Goal: Task Accomplishment & Management: Complete application form

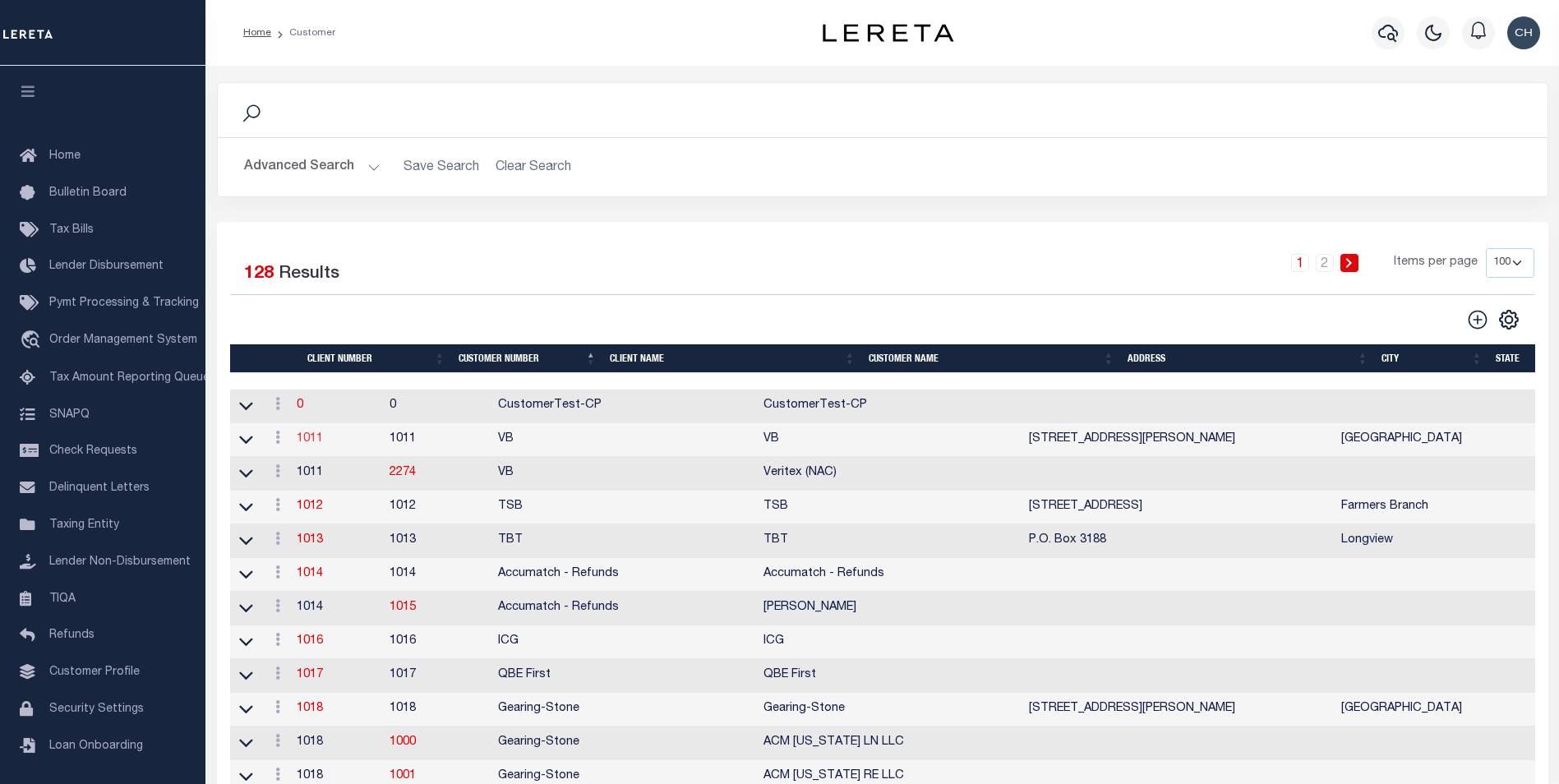
click at [323, 444] on link "1011" at bounding box center [310, 438] width 26 height 11
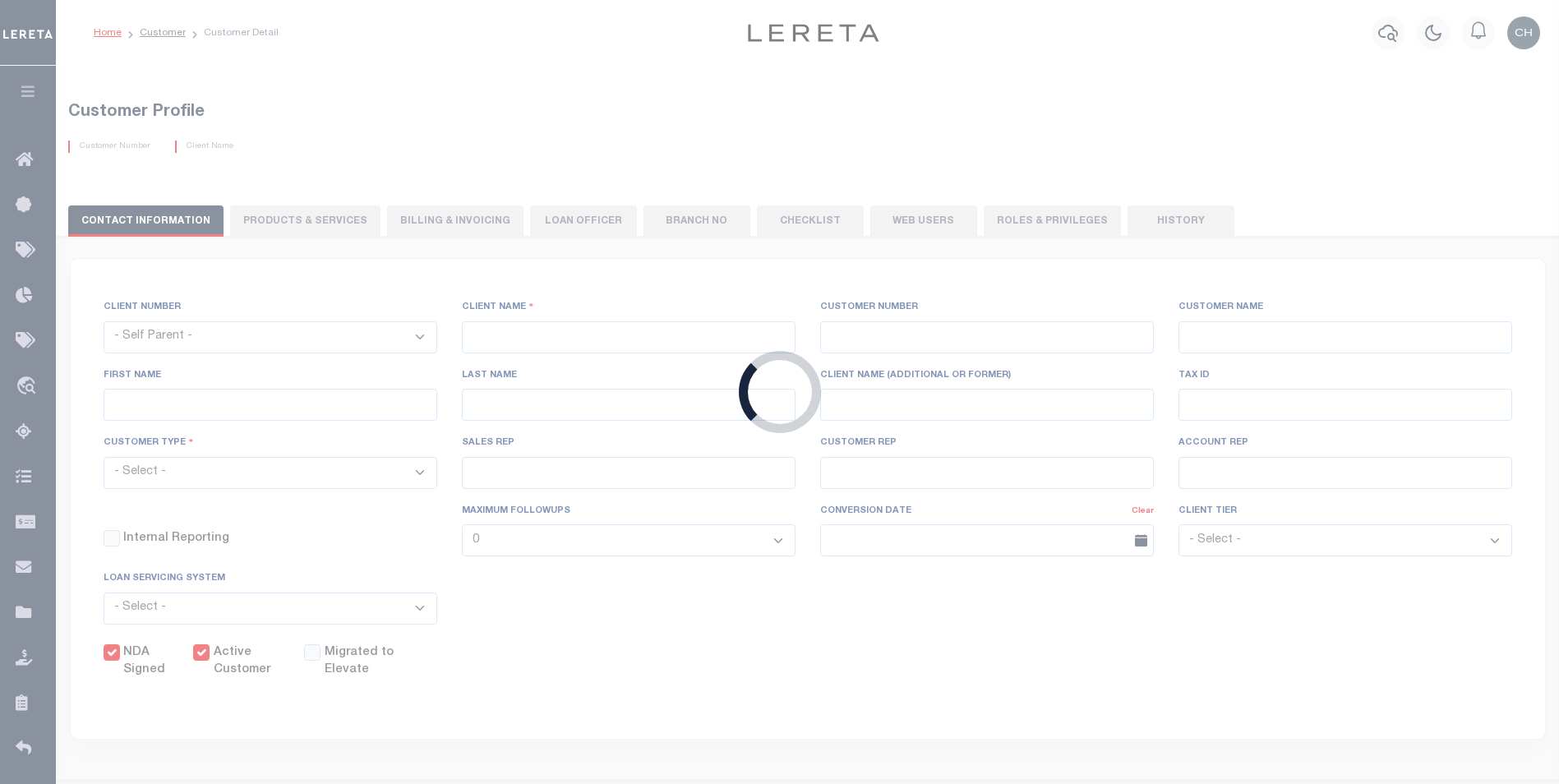
select select
type input "VB"
type input "1011"
type input "VB"
type input "Guy"
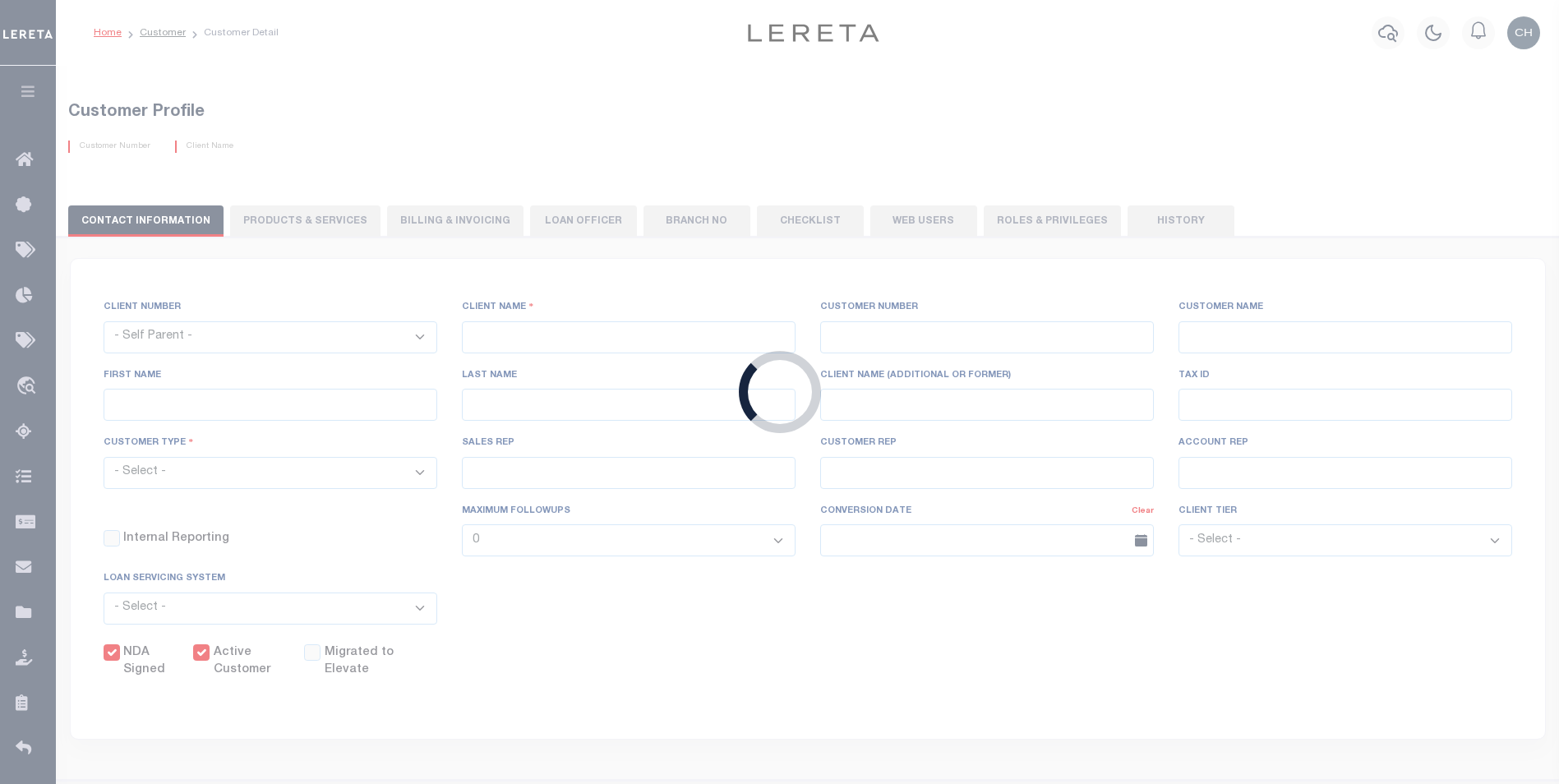
type input "[GEOGRAPHIC_DATA]"
select select "Mixed Portfolio"
type input "[PERSON_NAME]"
type input "[DATE]"
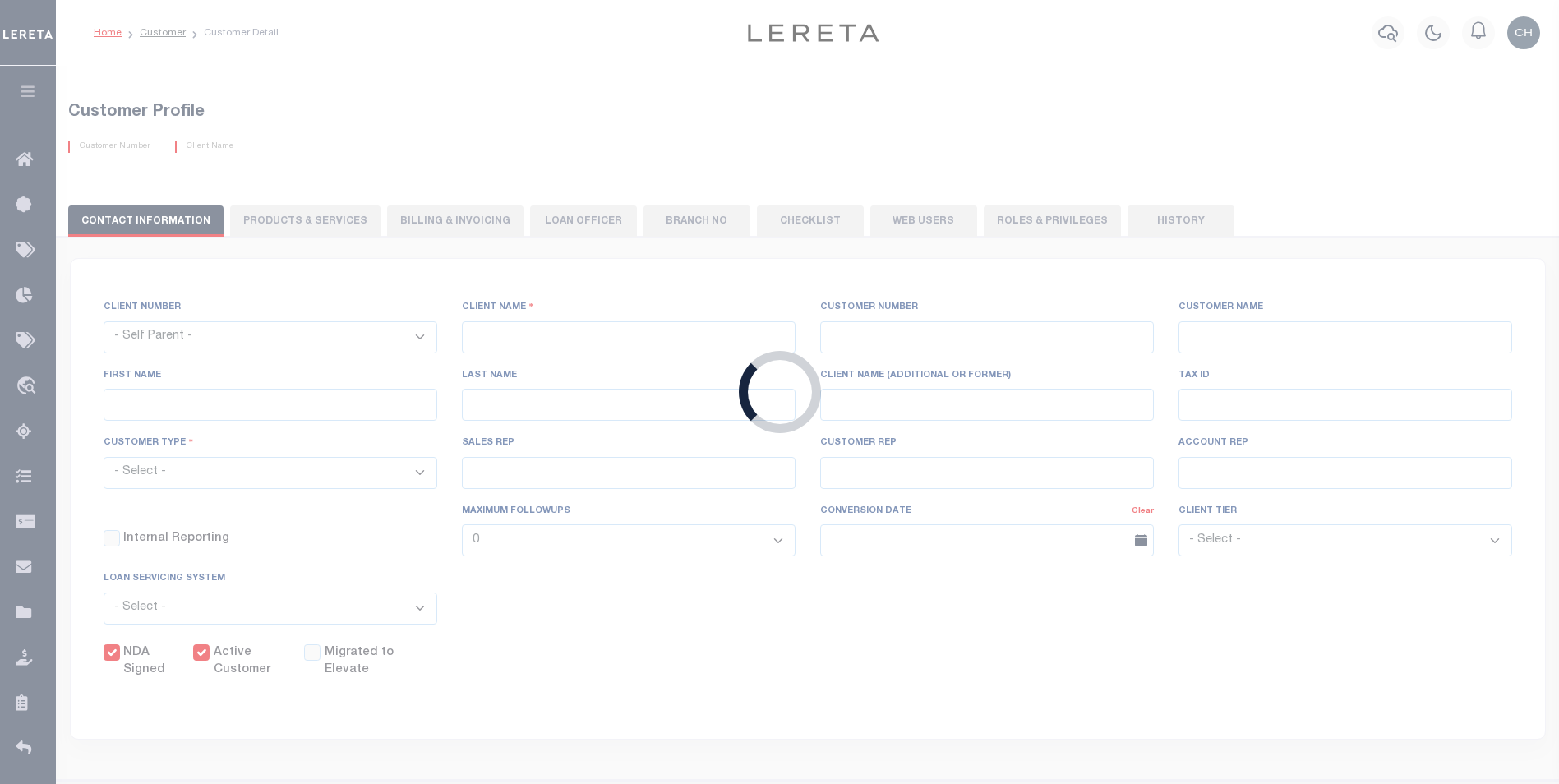
select select "Tier 3"
checkbox input "true"
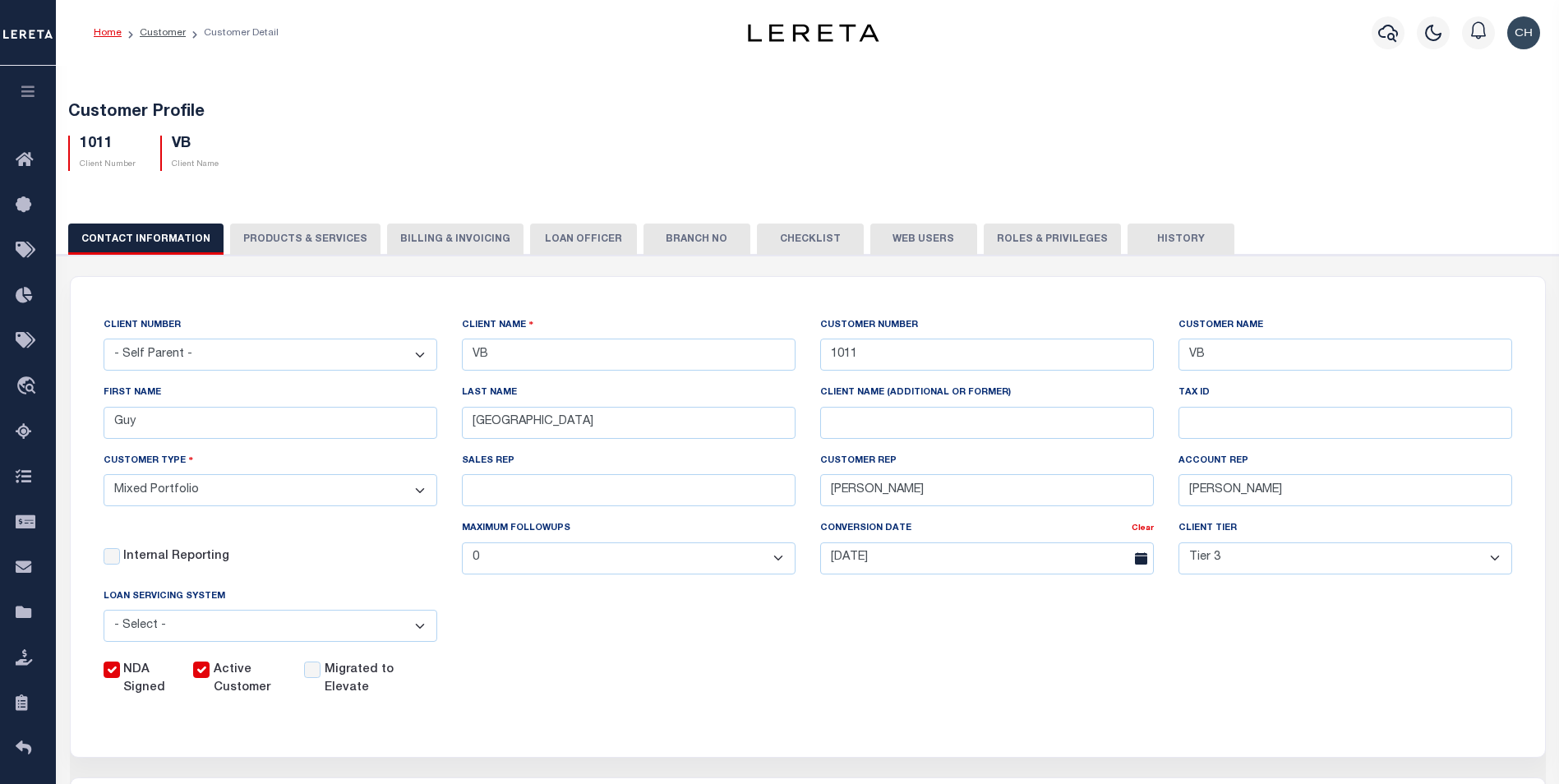
click at [1155, 234] on button "History" at bounding box center [1180, 239] width 107 height 32
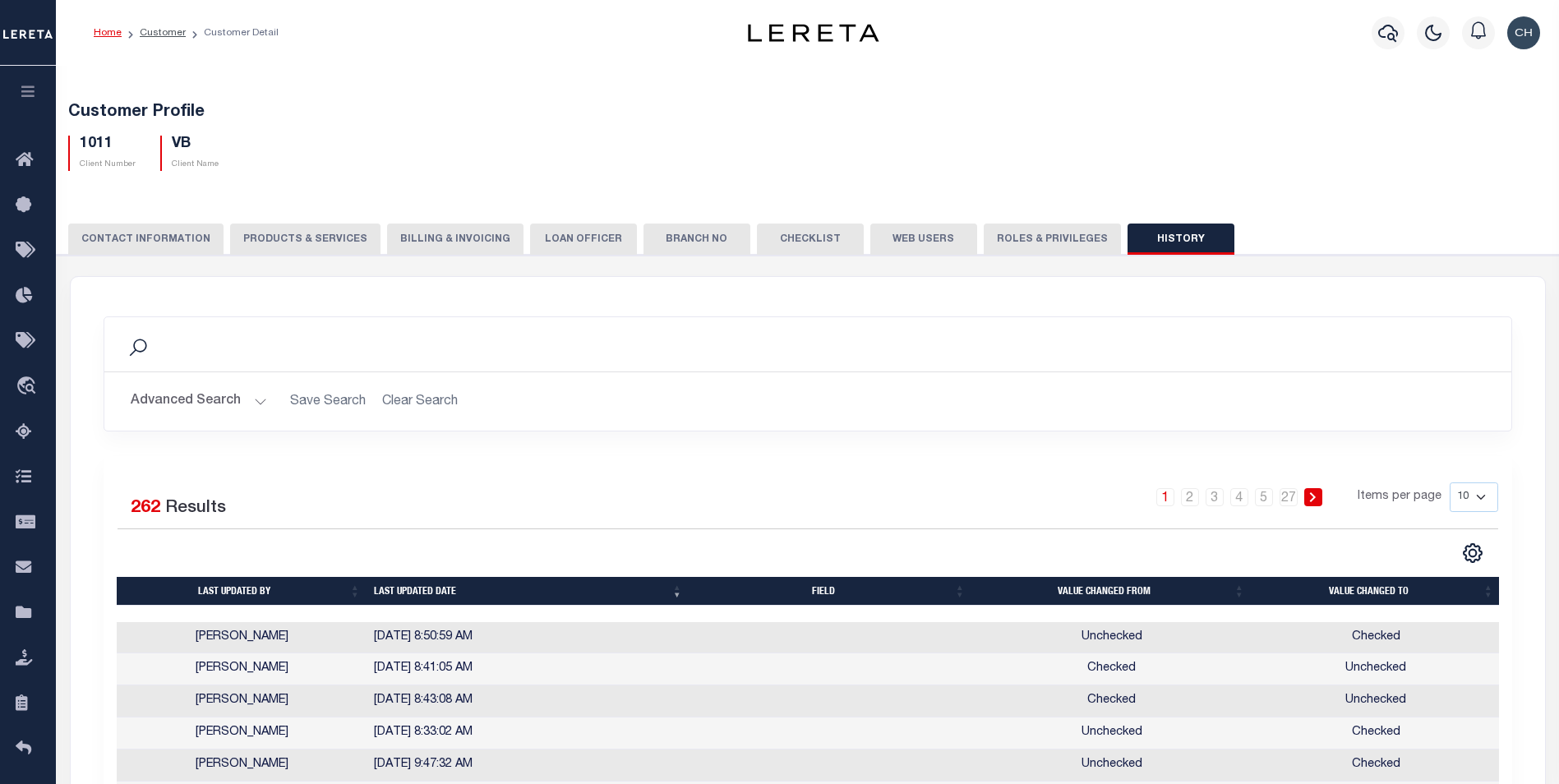
click at [1183, 235] on button "History" at bounding box center [1180, 239] width 107 height 32
click at [1171, 242] on button "History" at bounding box center [1180, 239] width 107 height 32
click at [1167, 232] on button "History" at bounding box center [1180, 239] width 107 height 32
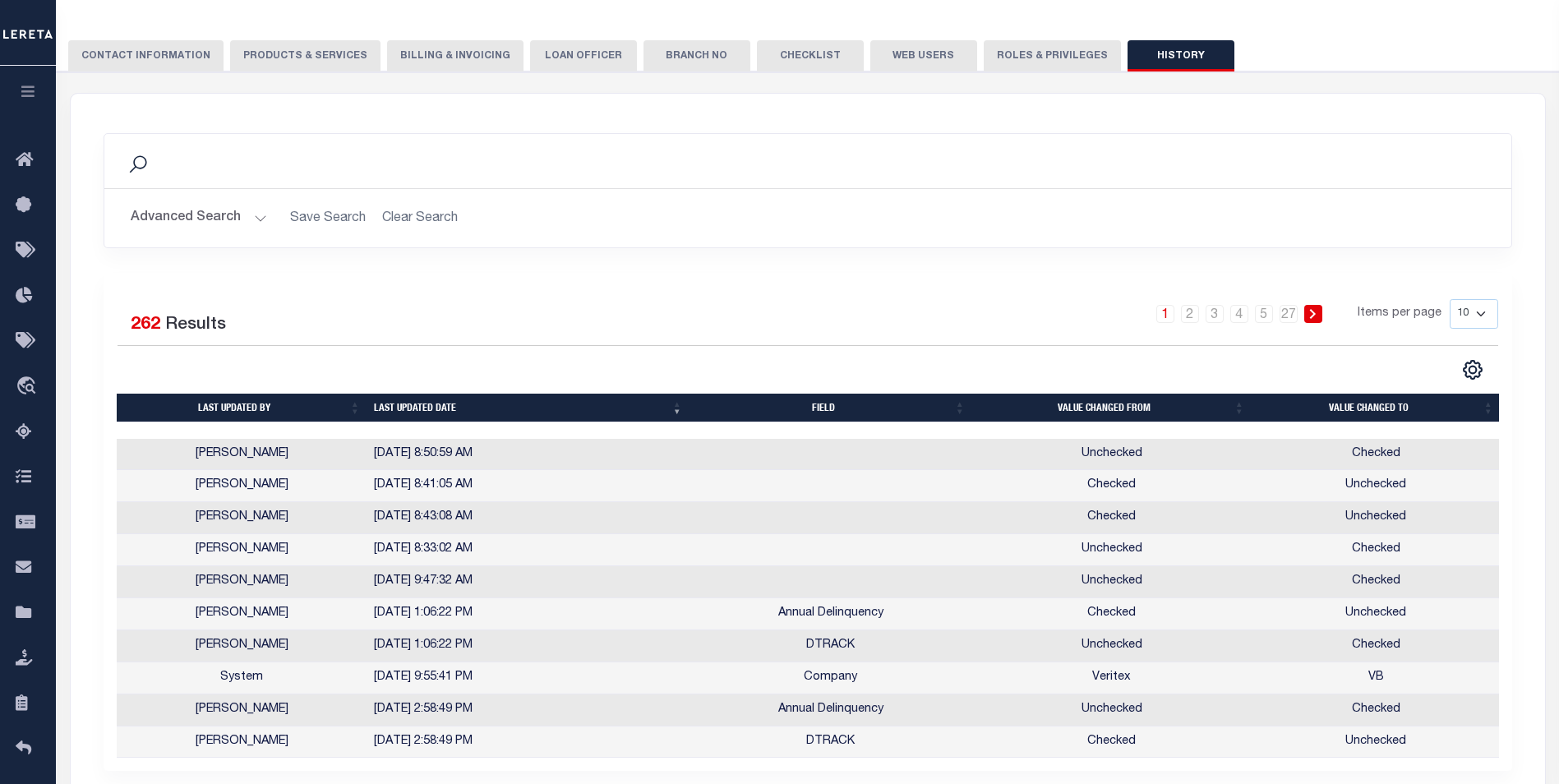
scroll to position [195, 0]
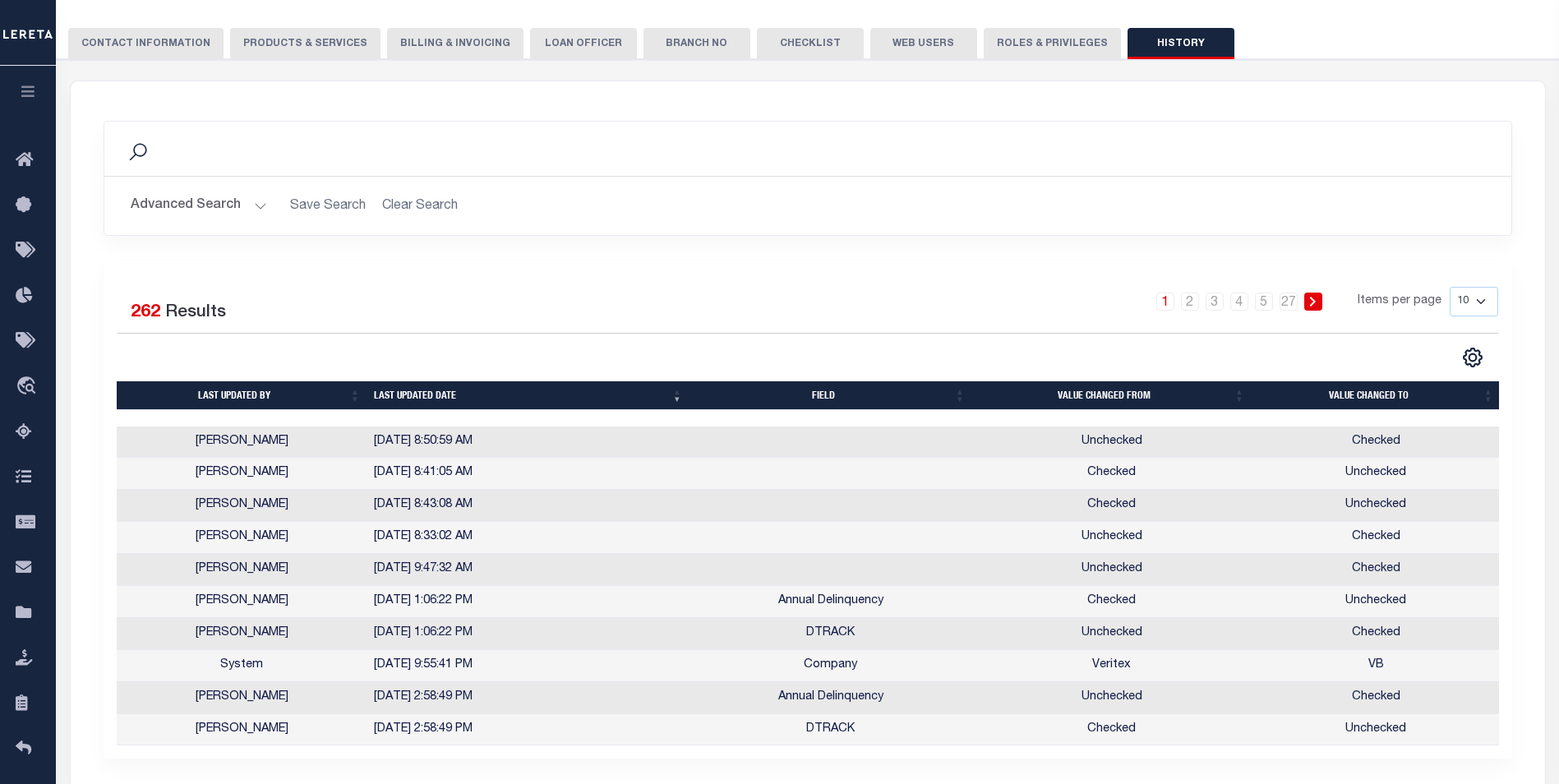
click at [293, 46] on button "PRODUCTS & SERVICES" at bounding box center [305, 44] width 150 height 32
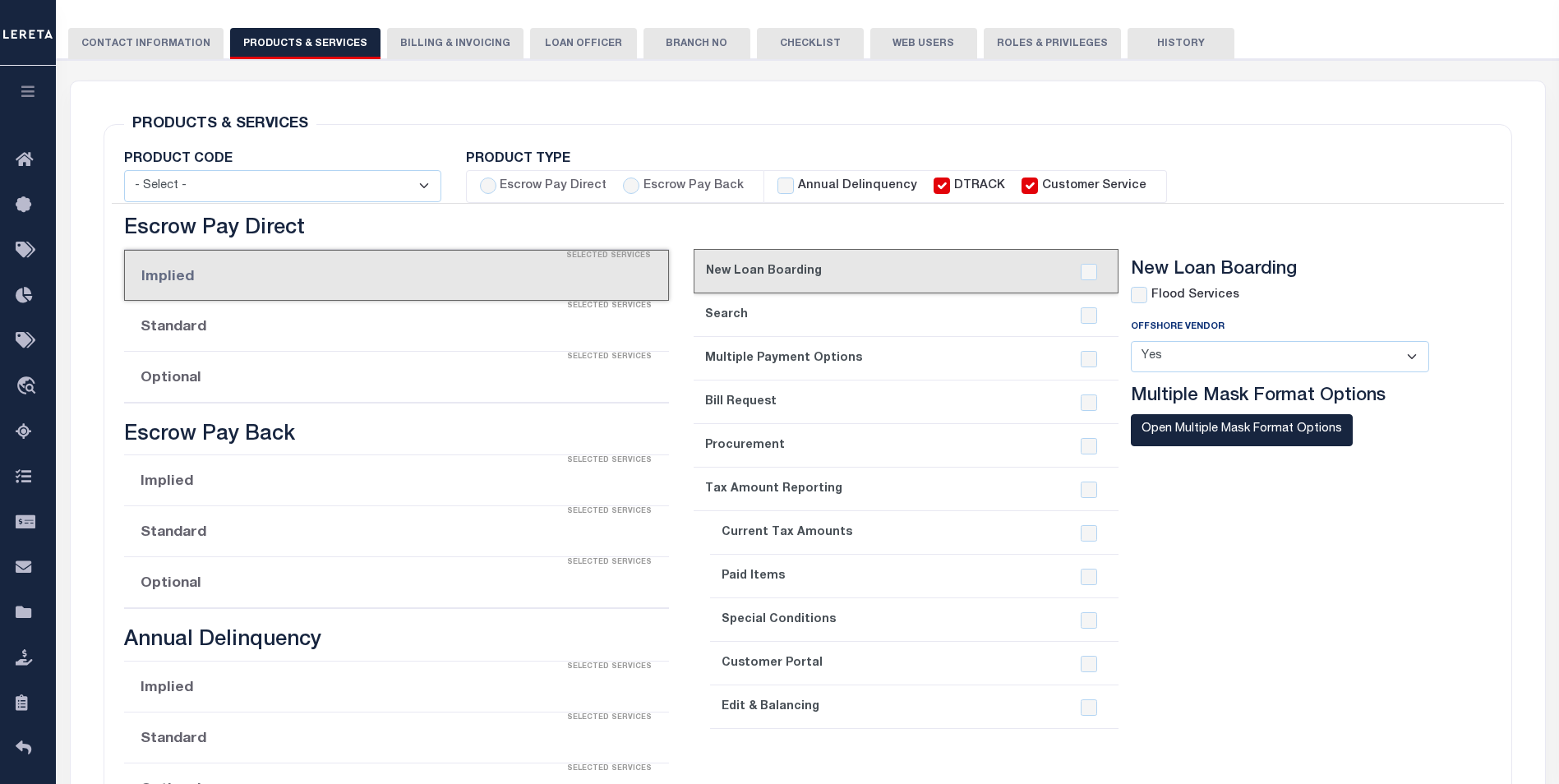
select select "STX"
radio input "true"
checkbox input "true"
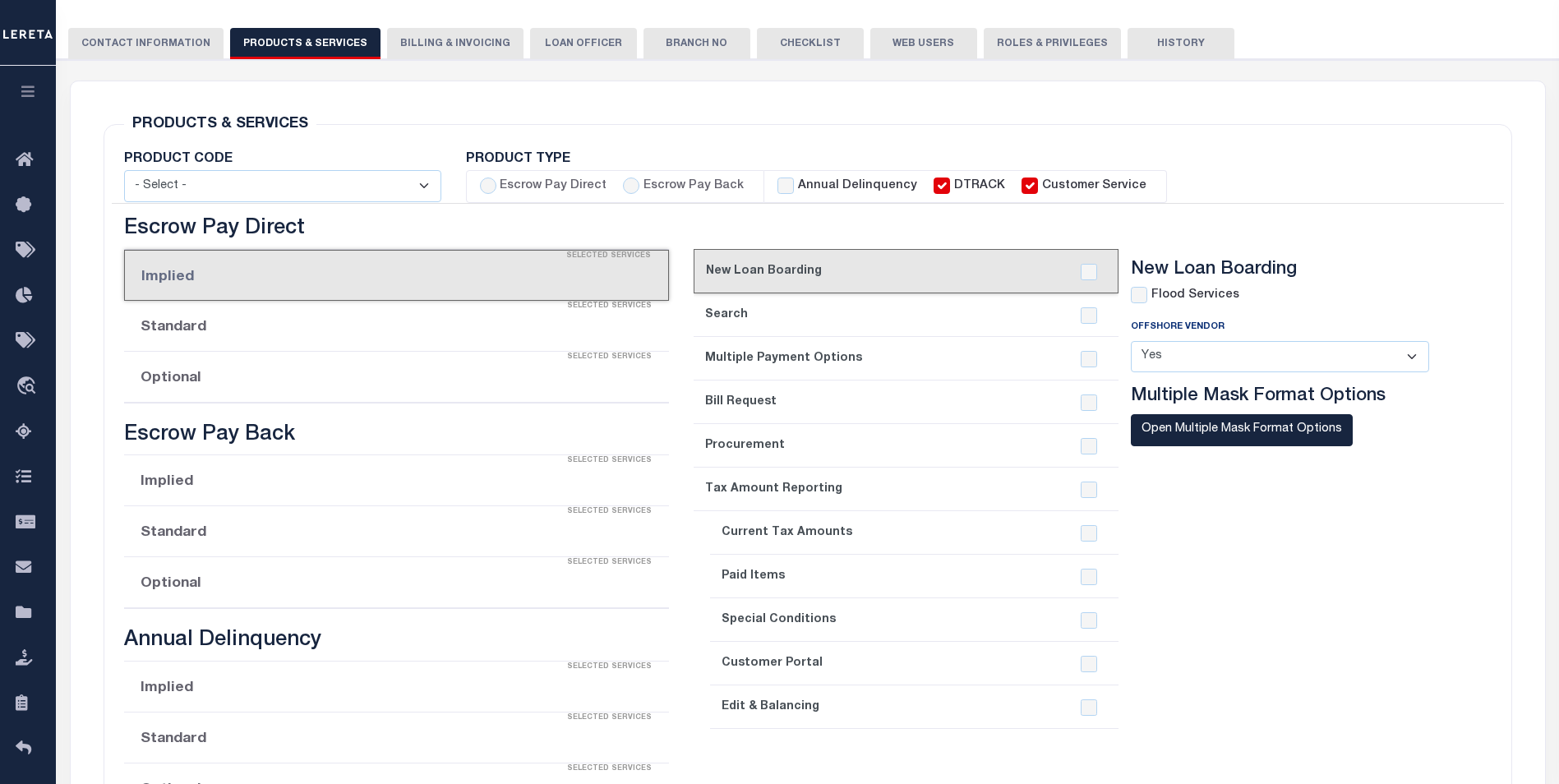
checkbox input "true"
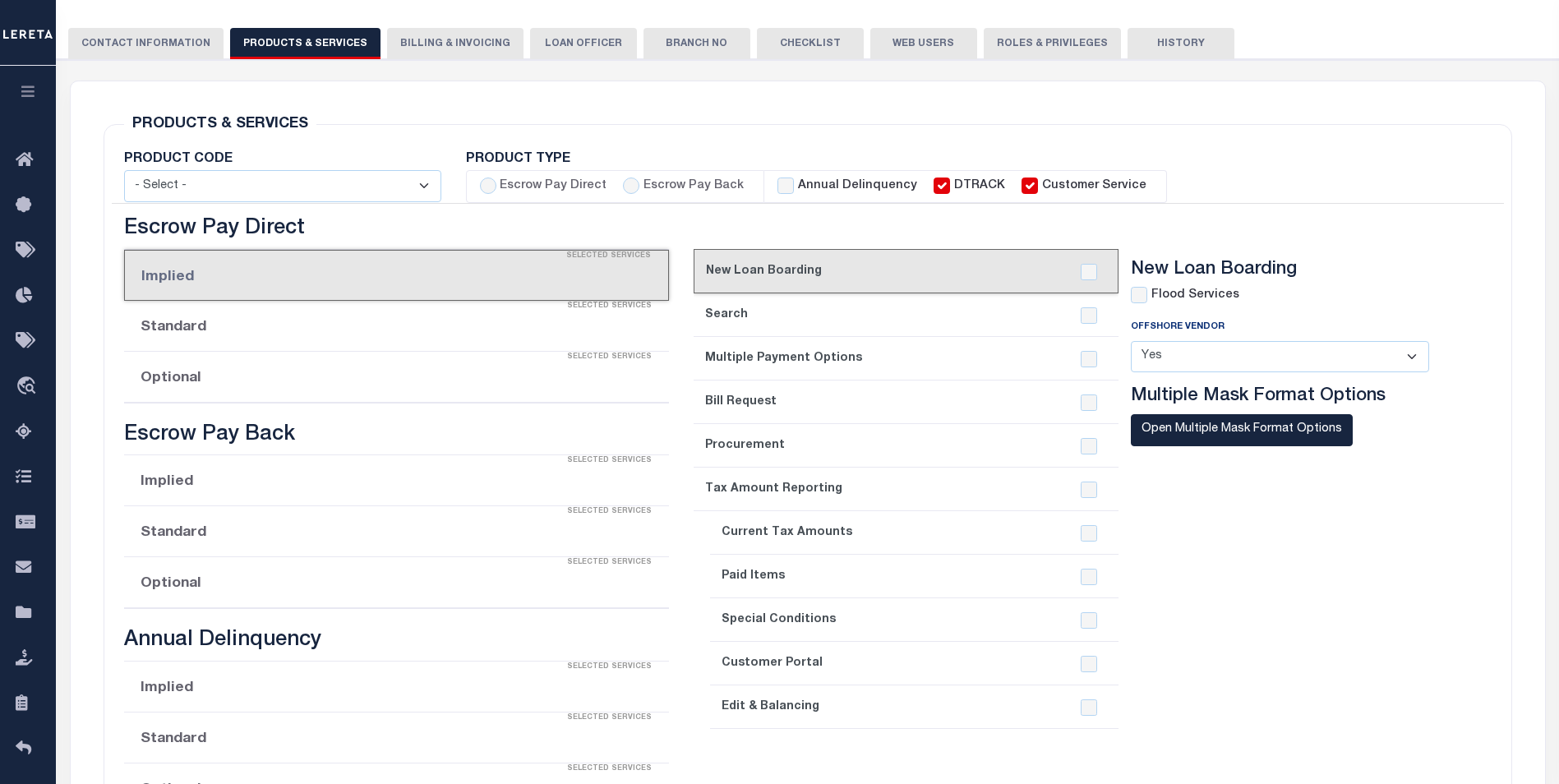
checkbox input "true"
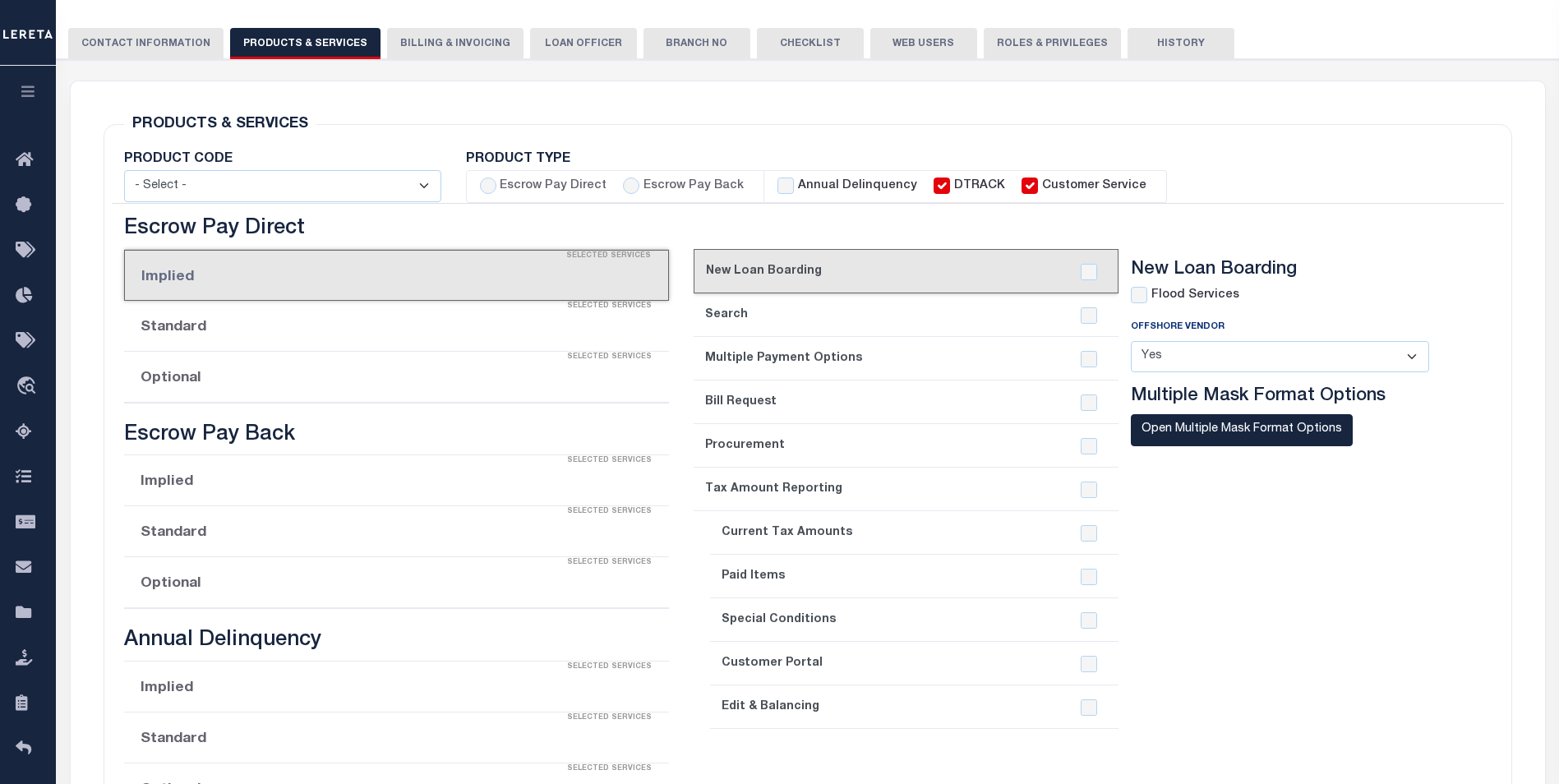
checkbox input "true"
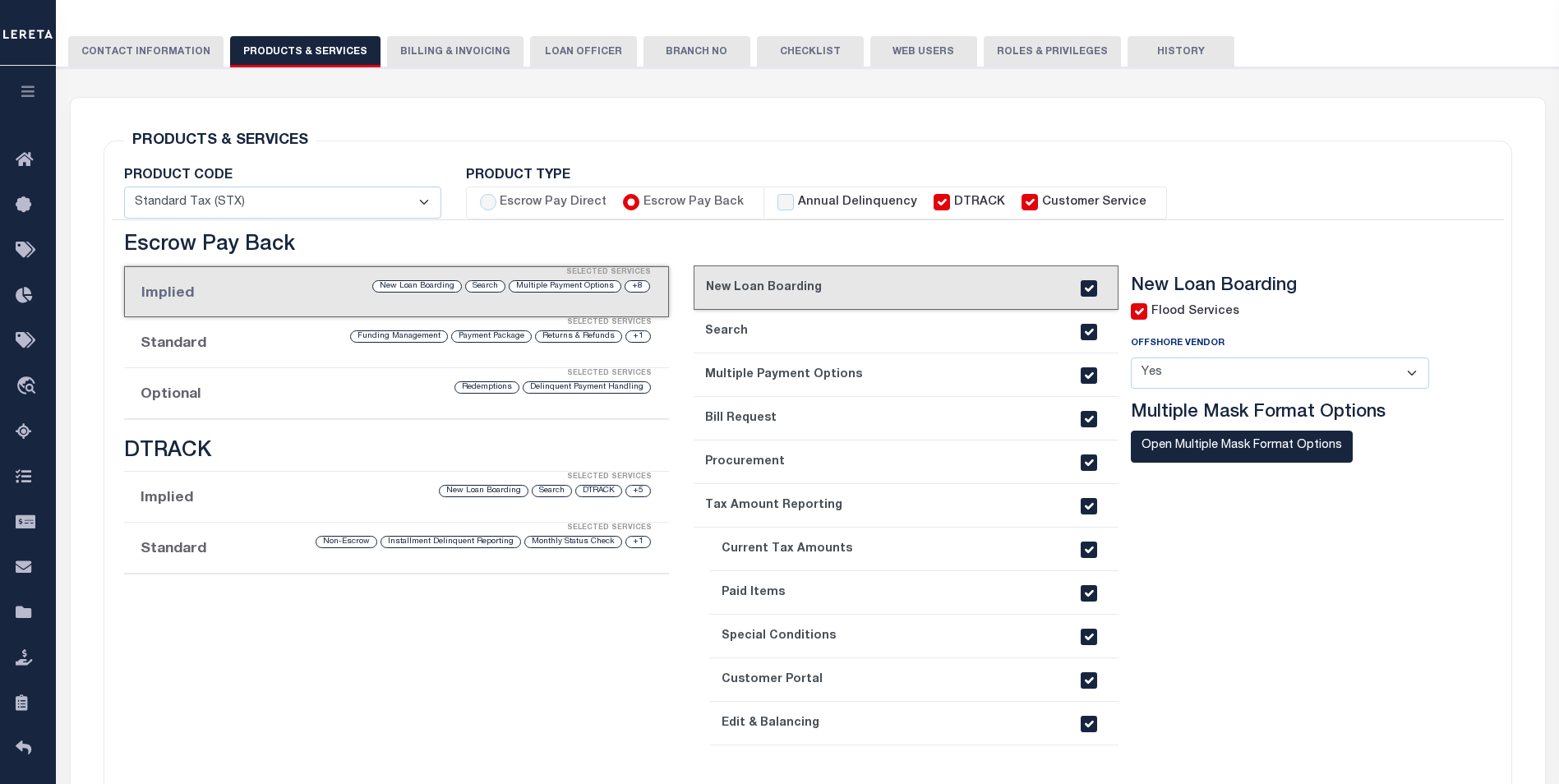
click at [295, 390] on div "Delinquent Payment Handling Redemptions" at bounding box center [460, 387] width 384 height 15
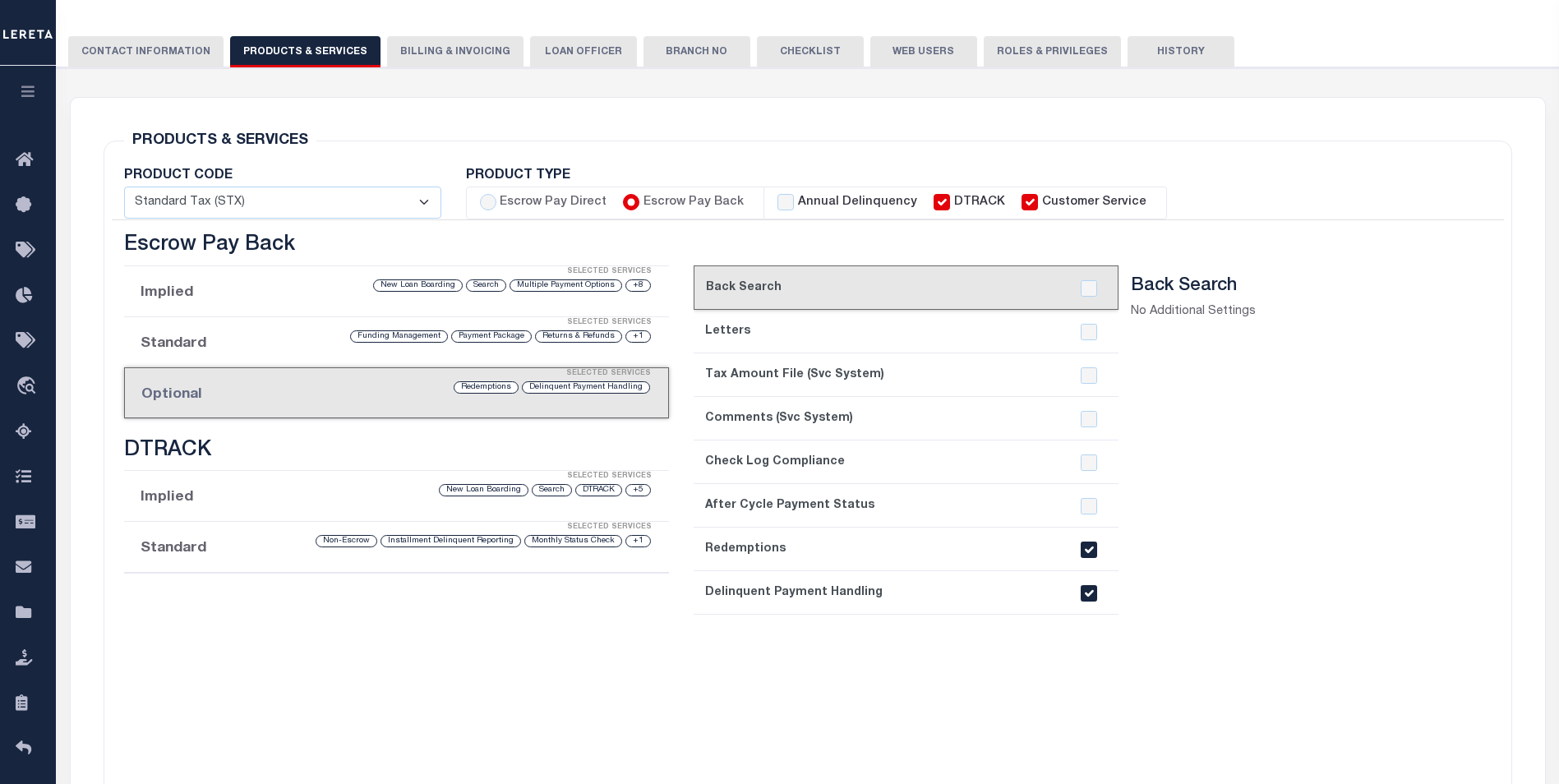
click at [1089, 550] on input "checkbox" at bounding box center [1088, 549] width 16 height 16
checkbox input "false"
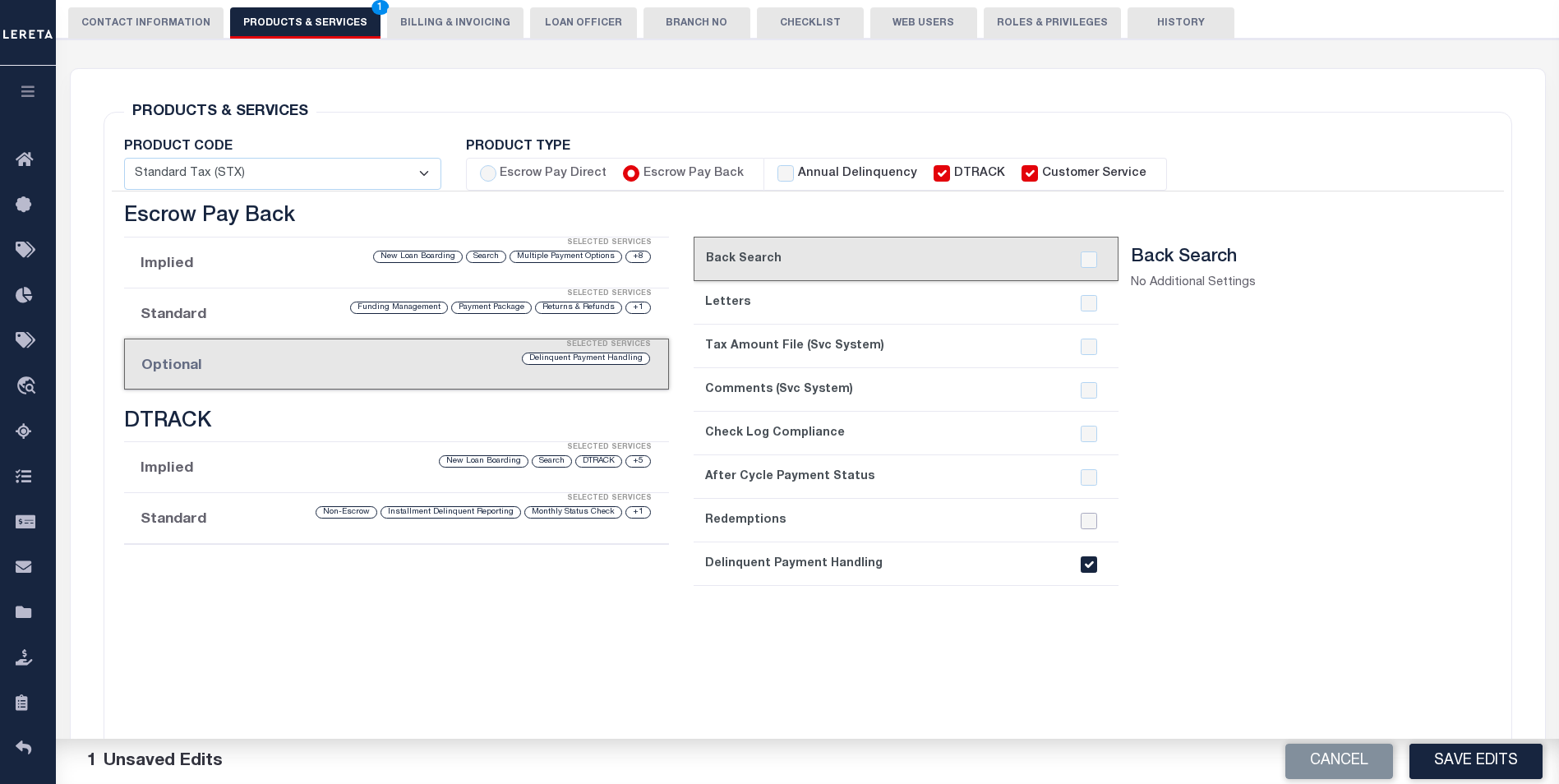
scroll to position [229, 0]
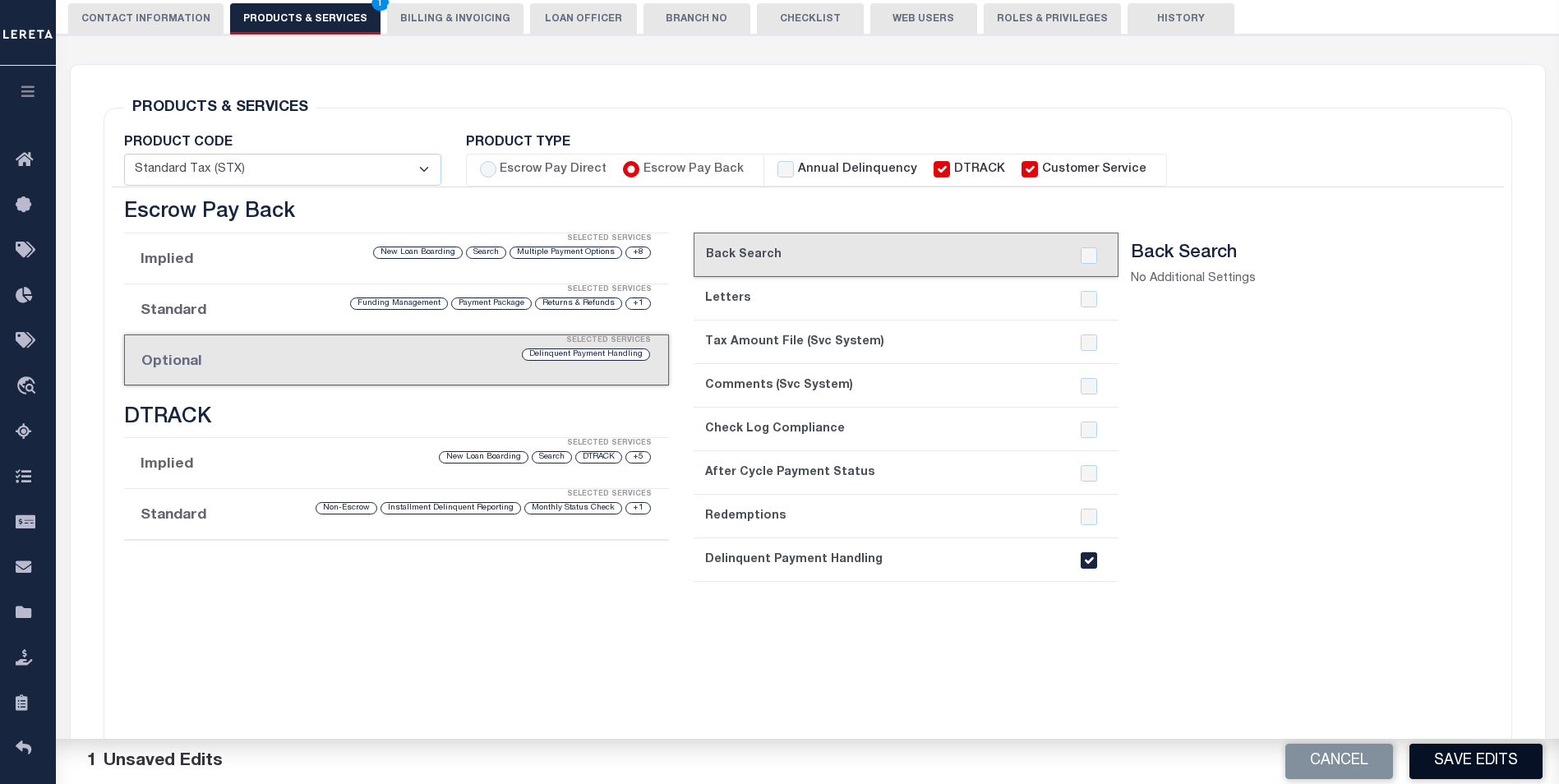
click at [1468, 756] on button "Save Edits" at bounding box center [1476, 761] width 133 height 35
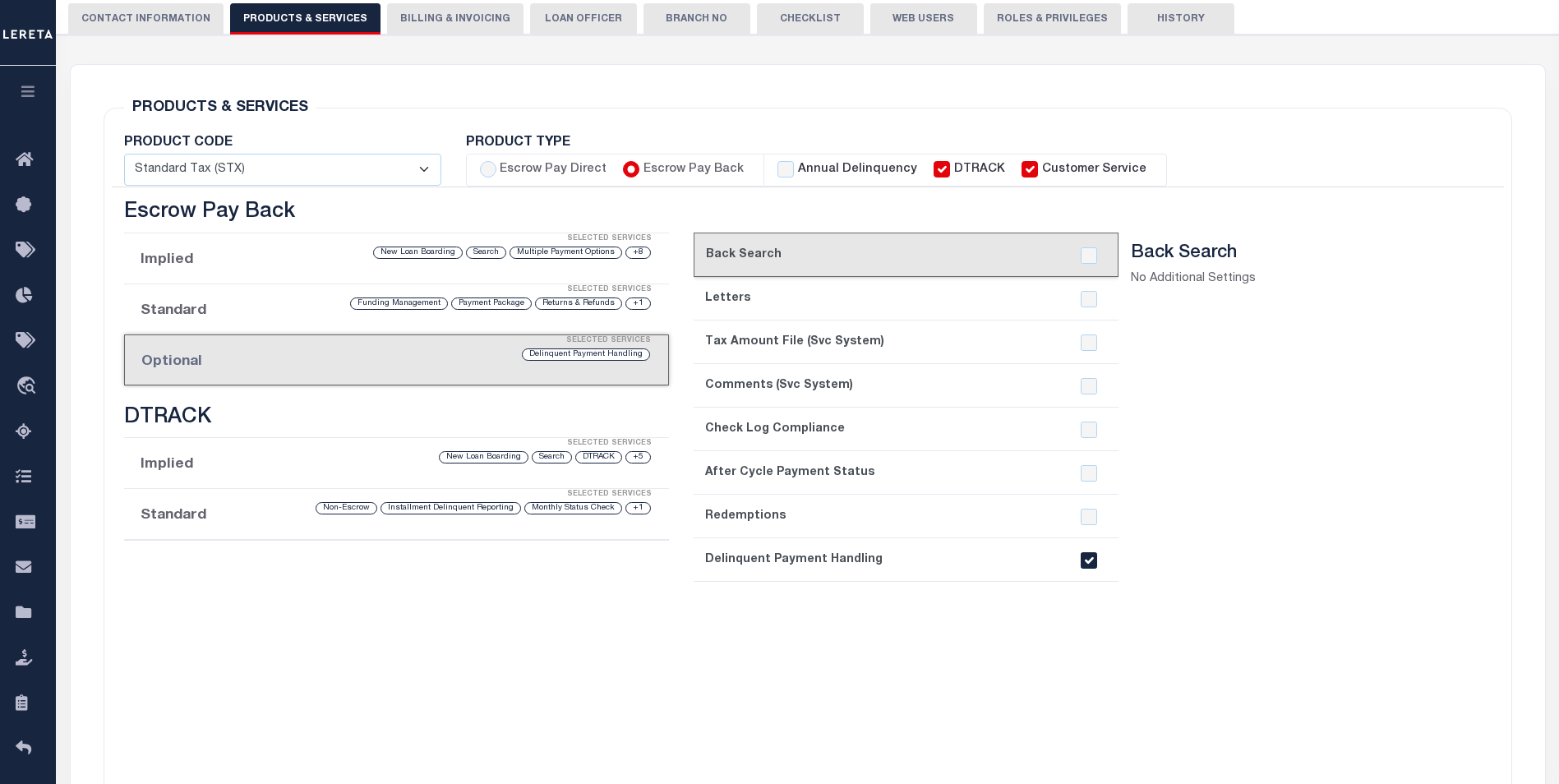
click at [1127, 20] on button "History" at bounding box center [1180, 19] width 107 height 32
